Goal: Information Seeking & Learning: Learn about a topic

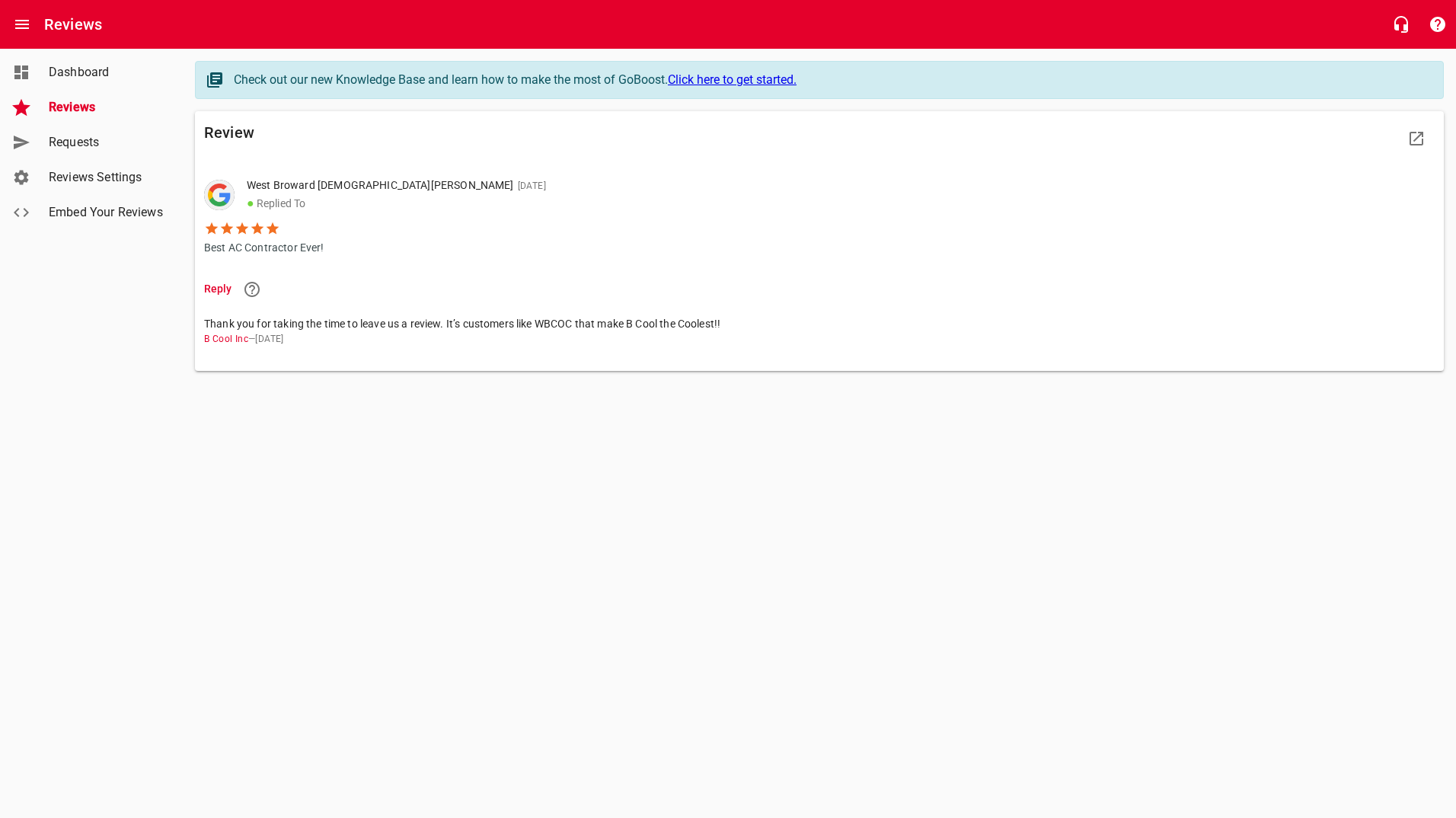
click at [71, 111] on span "Reviews" at bounding box center [106, 107] width 116 height 18
